Goal: Find specific page/section: Find specific page/section

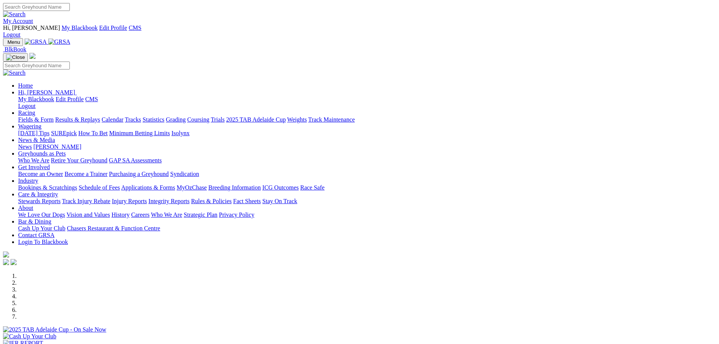
click at [54, 116] on link "Fields & Form" at bounding box center [35, 119] width 35 height 6
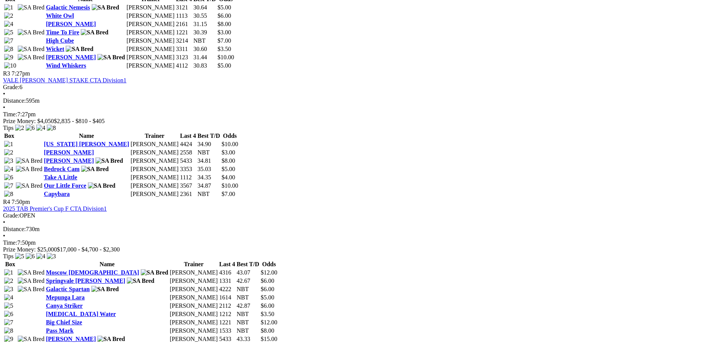
scroll to position [641, 0]
